Goal: Information Seeking & Learning: Learn about a topic

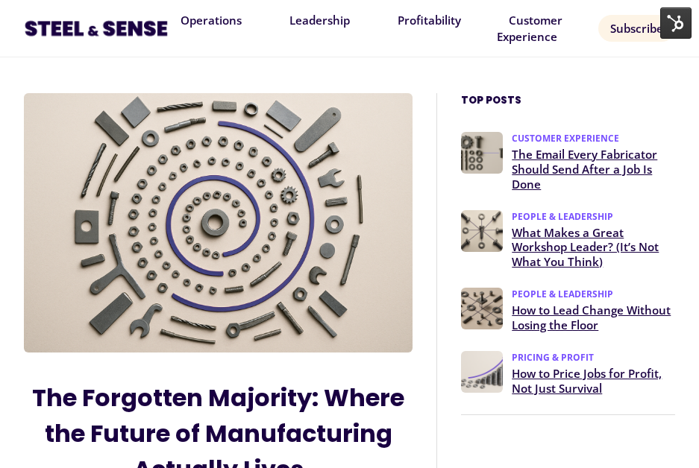
click at [157, 27] on img at bounding box center [96, 28] width 145 height 24
click at [122, 31] on img at bounding box center [96, 28] width 145 height 24
click at [196, 21] on link "Operations" at bounding box center [211, 20] width 85 height 27
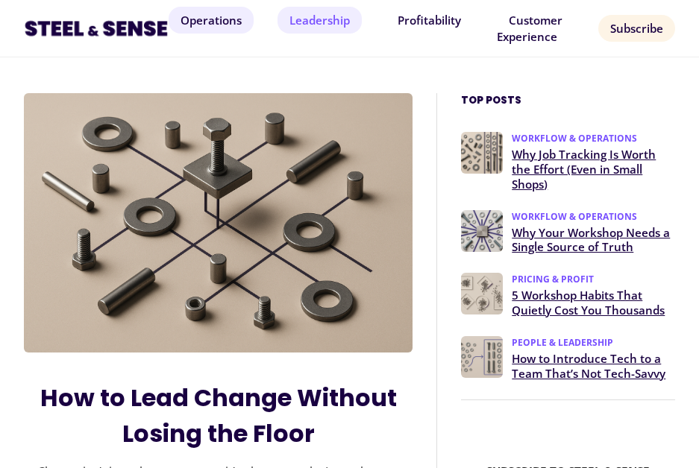
click at [338, 18] on link "Leadership" at bounding box center [319, 20] width 84 height 27
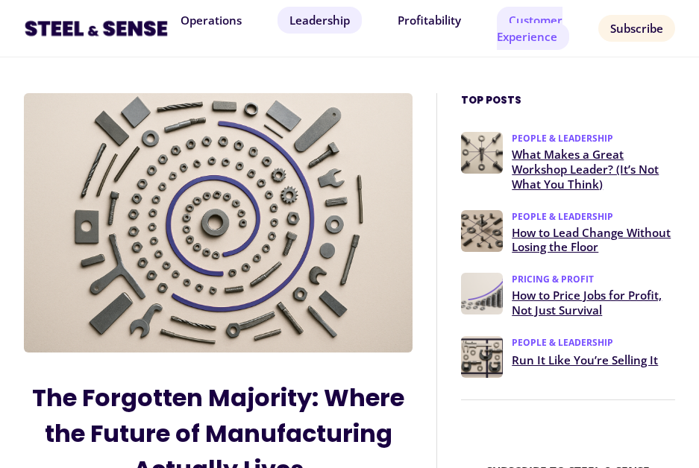
click at [535, 23] on link "Customer Experience" at bounding box center [533, 28] width 72 height 43
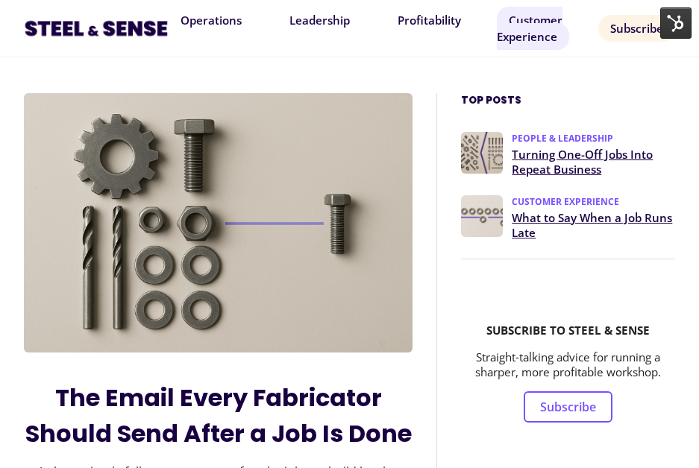
click at [126, 34] on img at bounding box center [96, 28] width 145 height 24
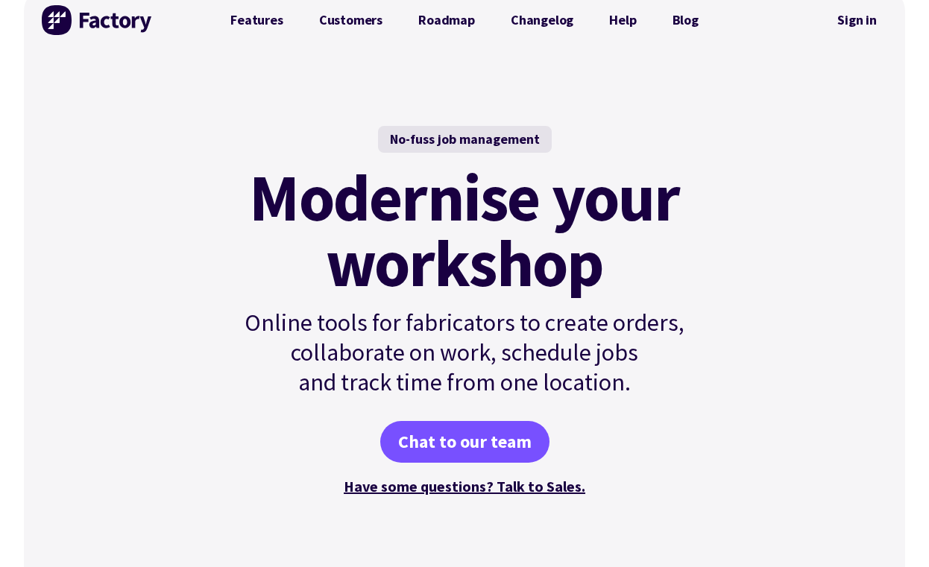
scroll to position [42, 0]
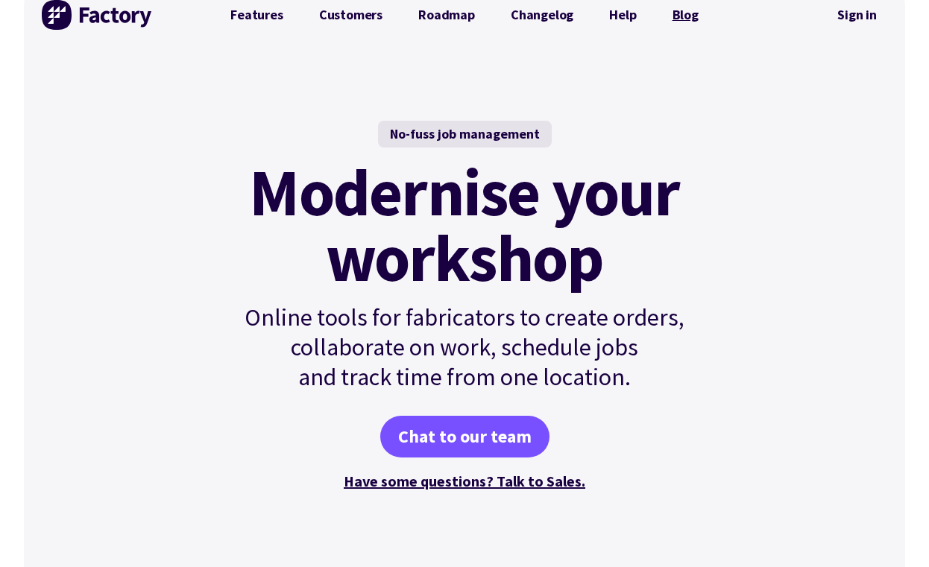
click at [676, 10] on link "Blog" at bounding box center [686, 15] width 62 height 30
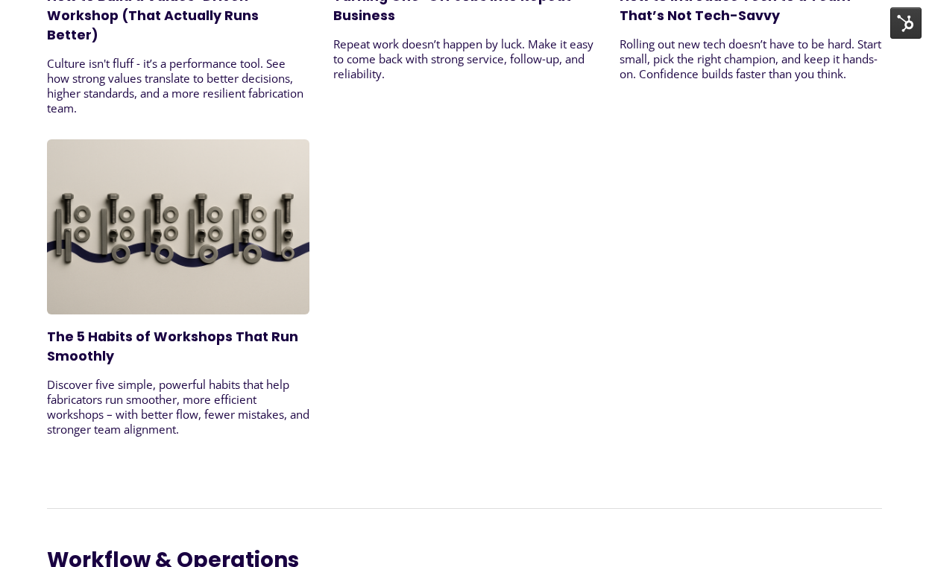
scroll to position [2407, 0]
click at [189, 250] on img at bounding box center [178, 226] width 262 height 175
